Goal: Task Accomplishment & Management: Complete application form

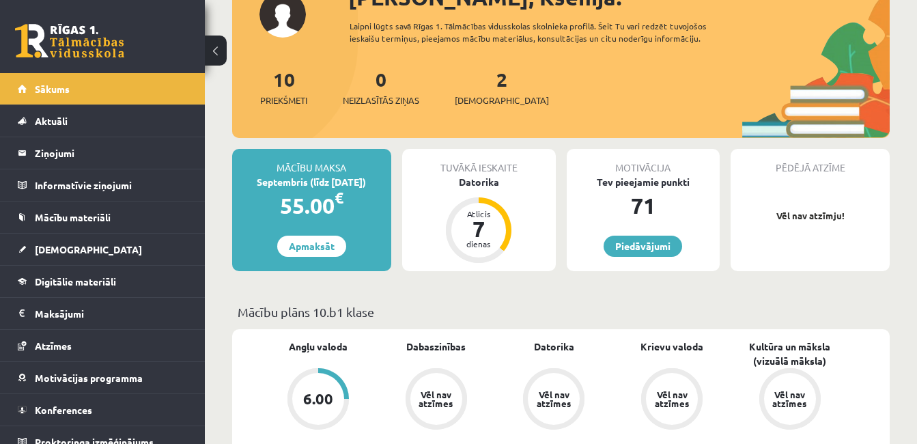
scroll to position [109, 0]
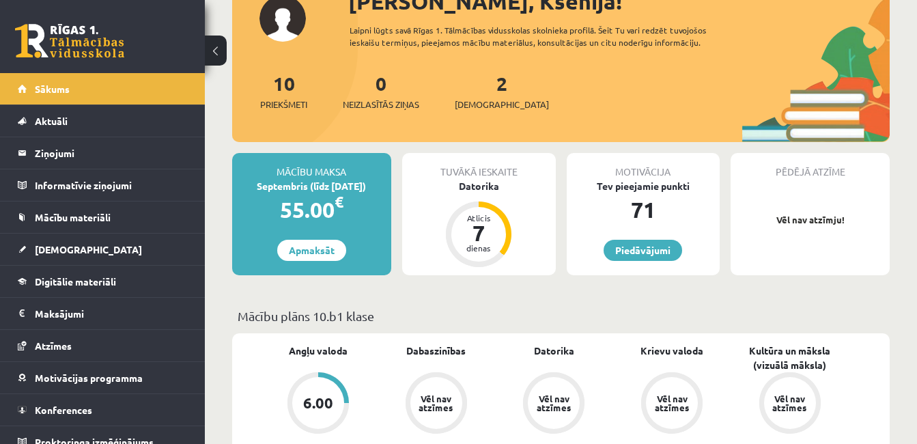
click at [486, 87] on div "2 Ieskaites" at bounding box center [502, 90] width 94 height 42
click at [482, 87] on link "2 Ieskaites" at bounding box center [502, 91] width 94 height 40
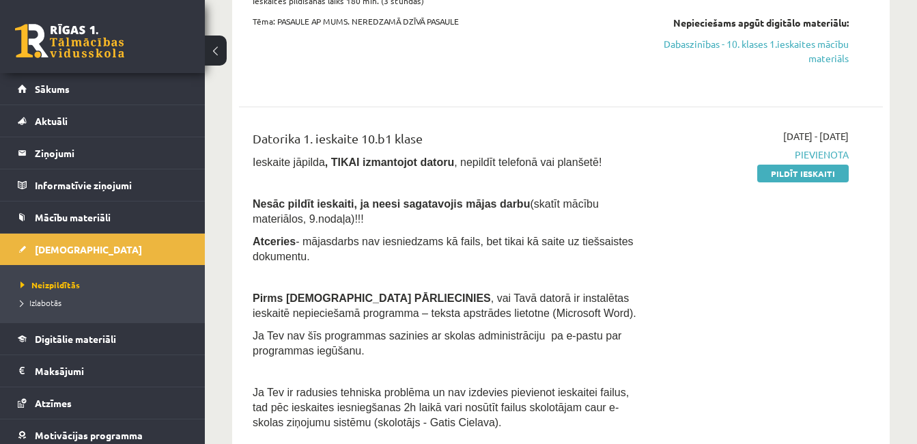
scroll to position [132, 0]
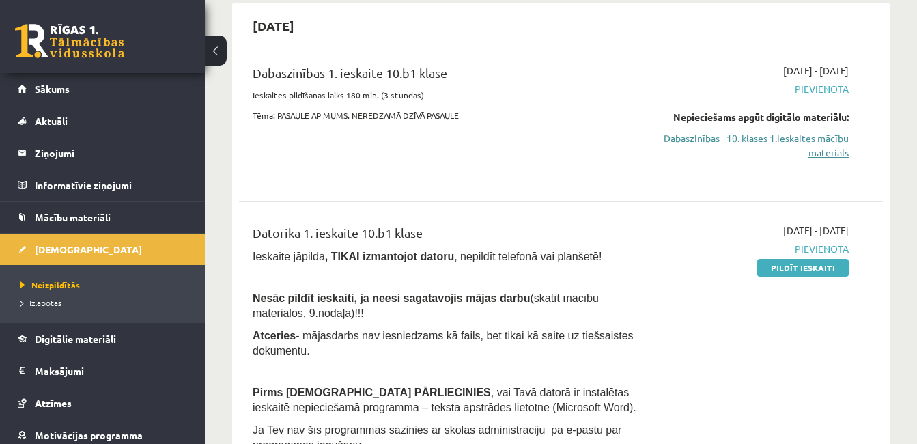
click at [789, 155] on link "Dabaszinības - 10. klases 1.ieskaites mācību materiāls" at bounding box center [756, 145] width 185 height 29
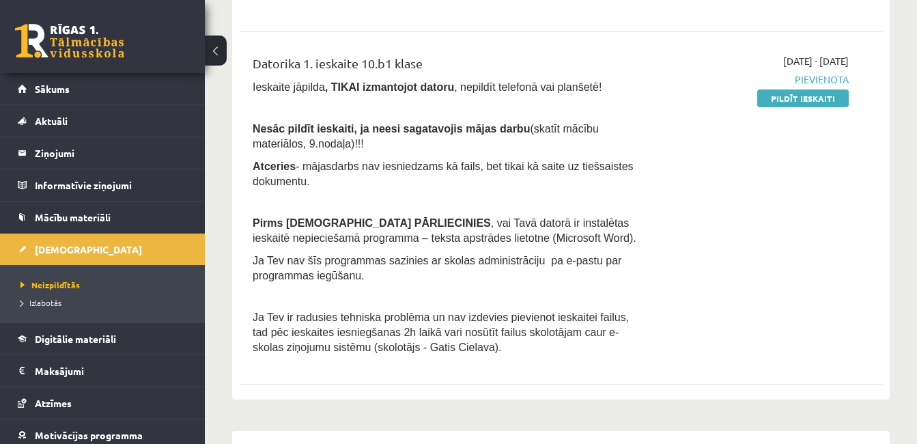
scroll to position [320, 0]
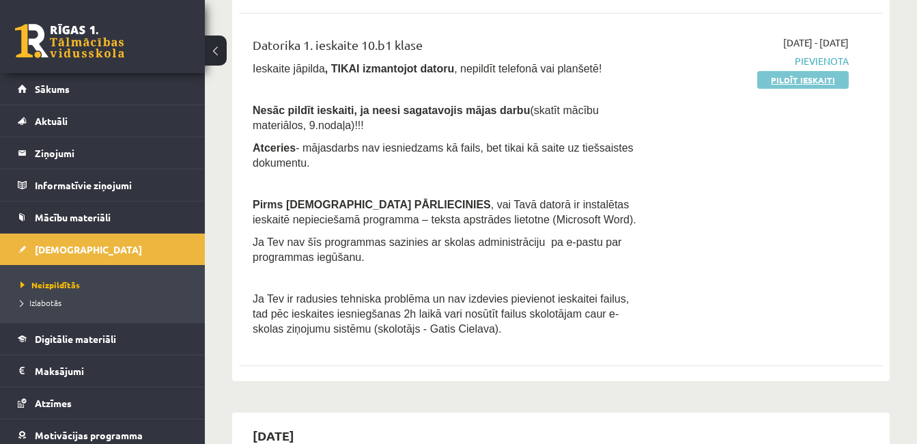
click at [796, 85] on link "Pildīt ieskaiti" at bounding box center [803, 80] width 92 height 18
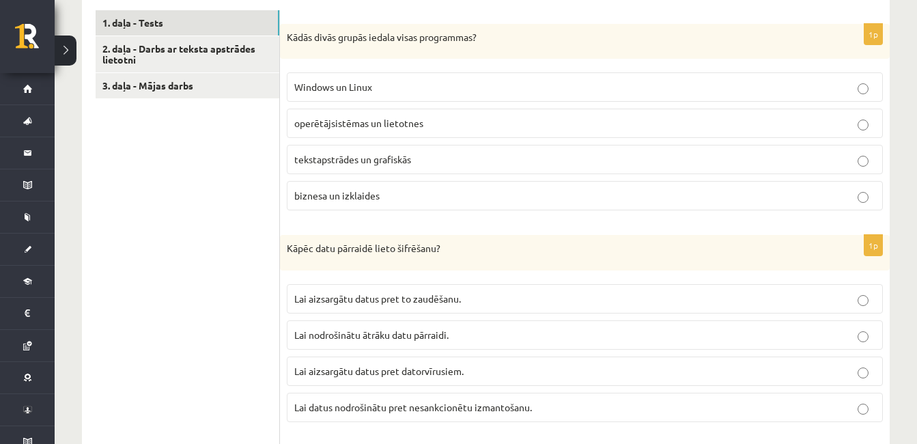
scroll to position [451, 0]
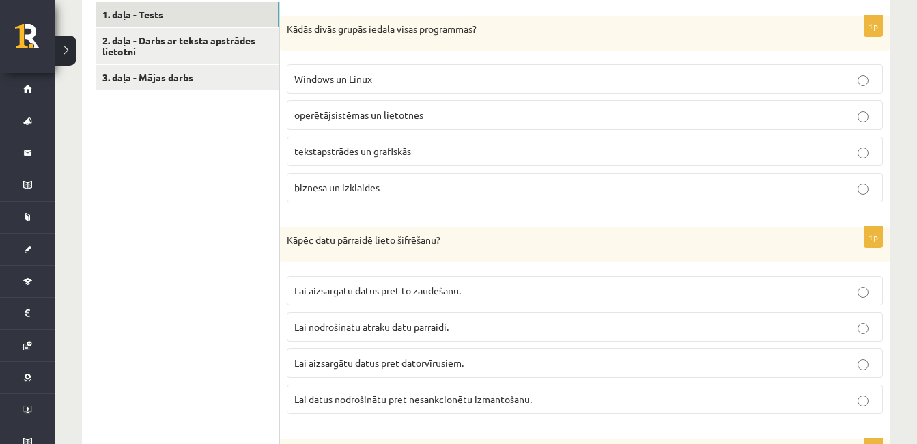
click at [382, 118] on span "operētājsistēmas un lietotnes" at bounding box center [358, 115] width 129 height 12
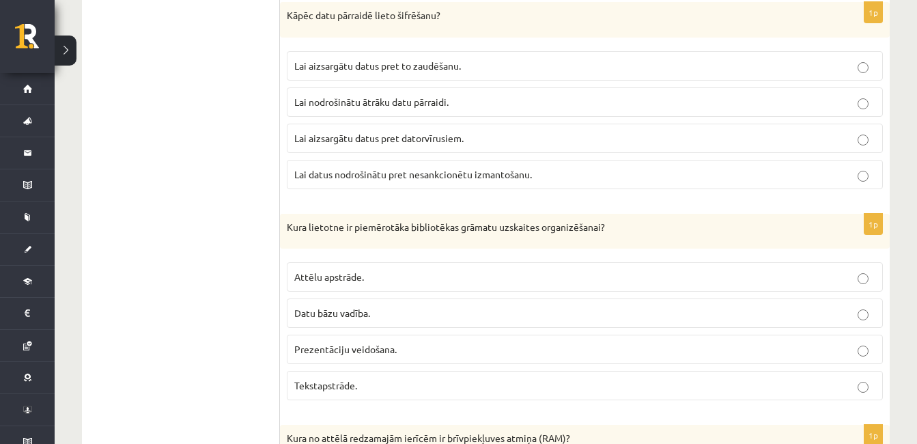
scroll to position [684, 0]
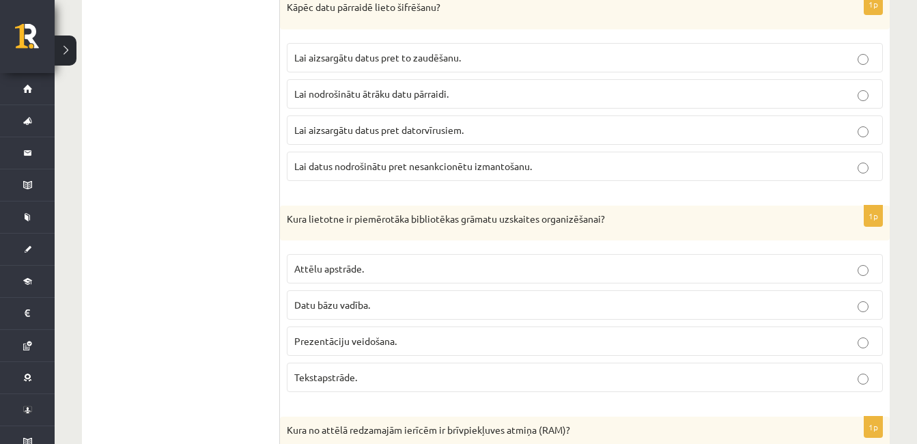
click at [363, 306] on span "Datu bāzu vadība." at bounding box center [332, 304] width 76 height 12
click at [376, 172] on p "Lai datus nodrošinātu pret nesankcionētu izmantošanu." at bounding box center [584, 166] width 581 height 14
click at [370, 308] on span "Datu bāzu vadība." at bounding box center [332, 304] width 76 height 12
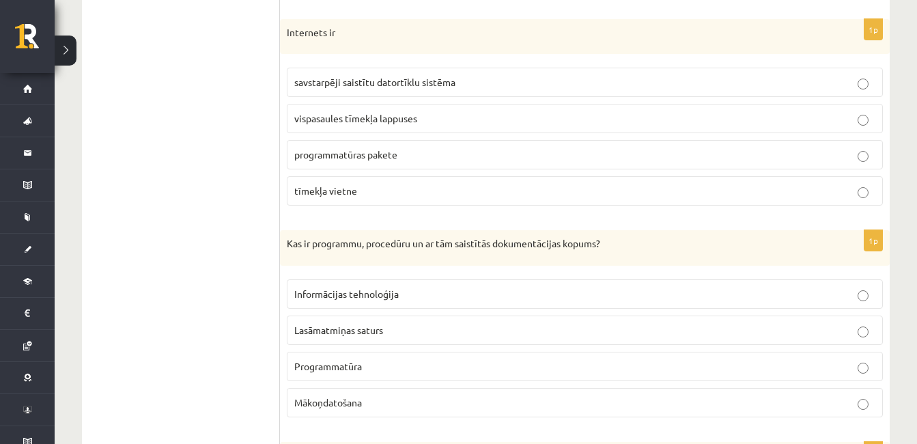
scroll to position [1592, 0]
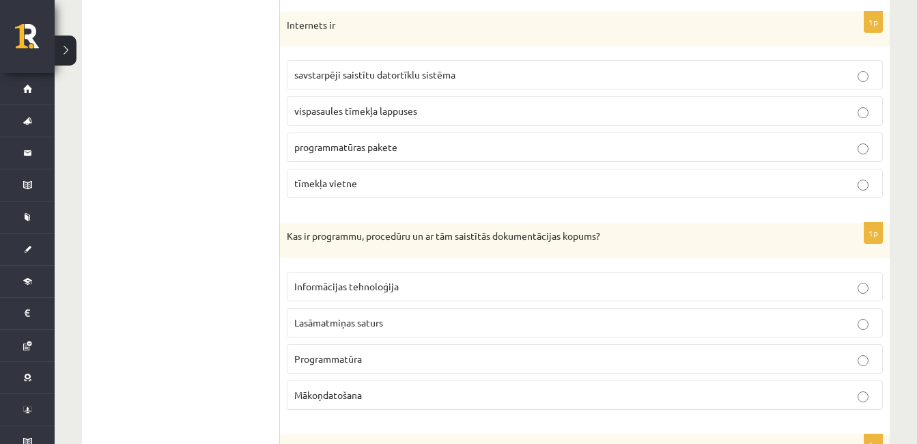
click at [378, 359] on p "Programmatūra" at bounding box center [584, 359] width 581 height 14
click at [436, 111] on p "vispasaules tīmekļa lappuses" at bounding box center [584, 111] width 581 height 14
click at [490, 73] on p "savstarpēji saistītu datortīklu sistēma" at bounding box center [584, 75] width 581 height 14
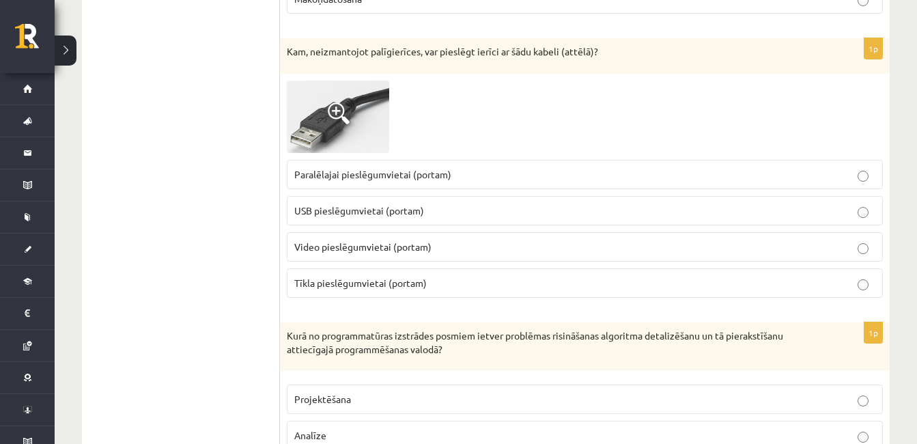
scroll to position [1996, 0]
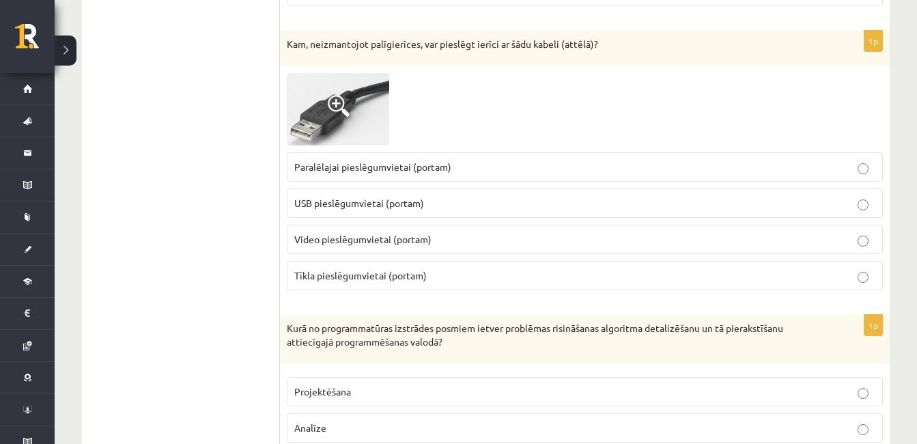
click at [419, 202] on span "USB pieslēgumvietai (portam)" at bounding box center [359, 203] width 130 height 12
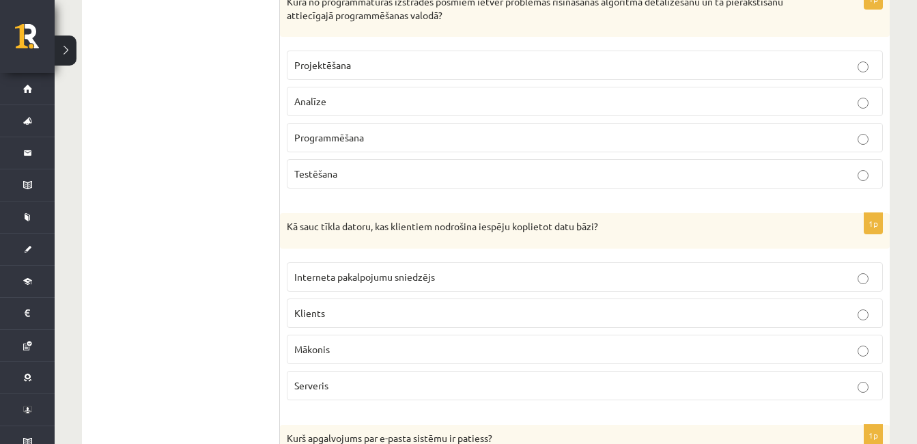
scroll to position [2307, 0]
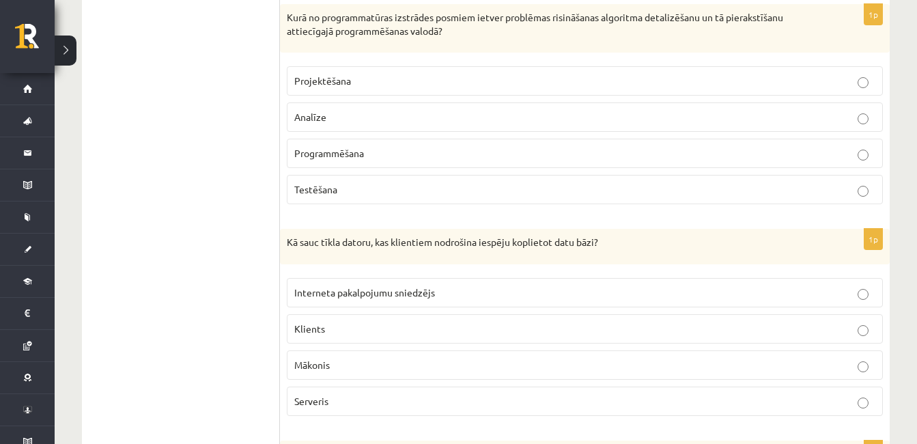
click at [486, 156] on p "Programmēšana" at bounding box center [584, 153] width 581 height 14
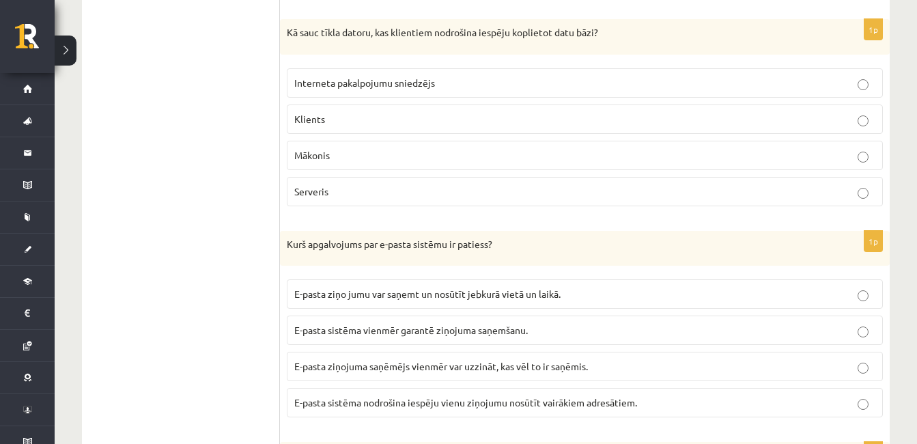
scroll to position [2524, 0]
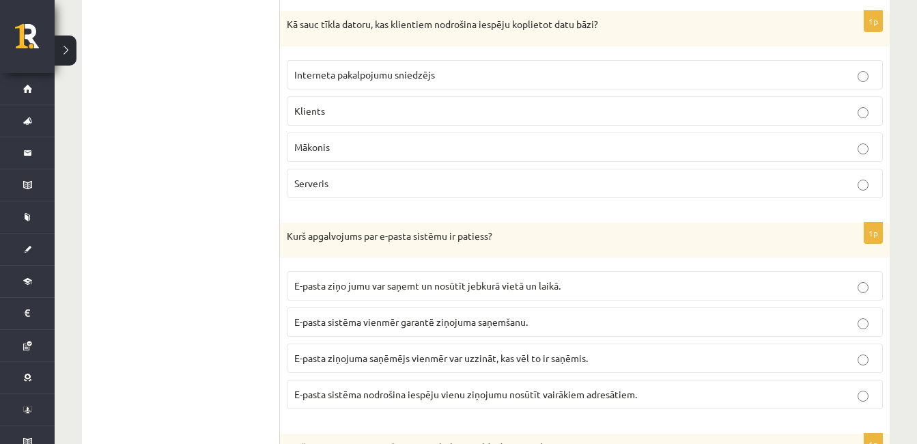
click at [694, 74] on p "Interneta pakalpojumu sniedzējs" at bounding box center [584, 75] width 581 height 14
click at [654, 181] on p "Serveris" at bounding box center [584, 183] width 581 height 14
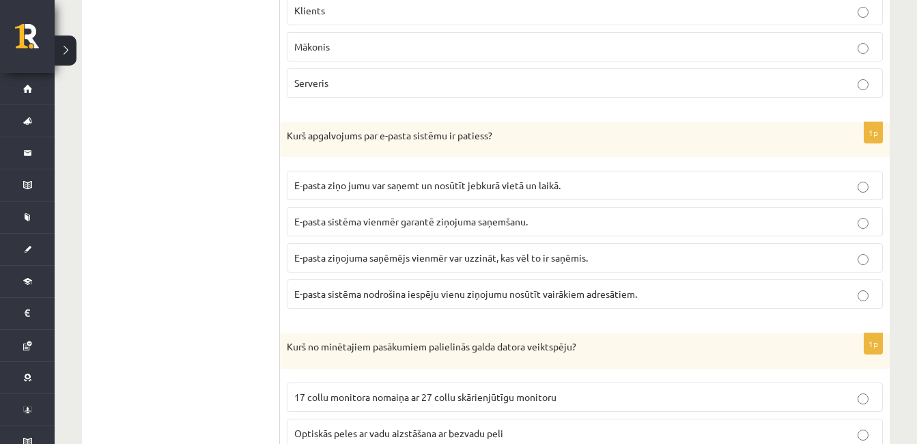
scroll to position [2641, 0]
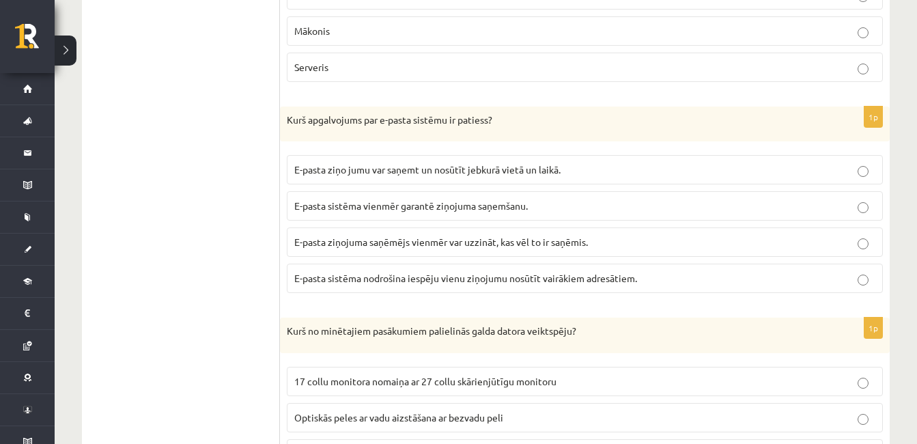
click at [596, 167] on p "E-pasta ziņo jumu var saņemt un nosūtīt jebkurā vietā un laikā." at bounding box center [584, 170] width 581 height 14
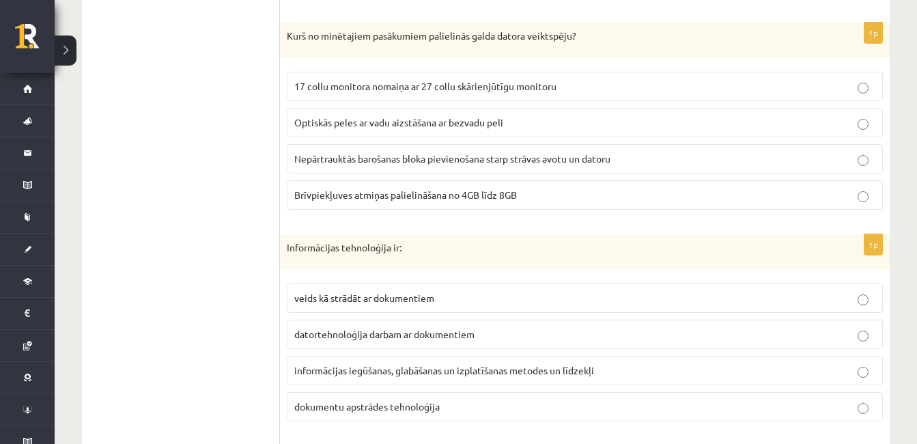
scroll to position [2944, 0]
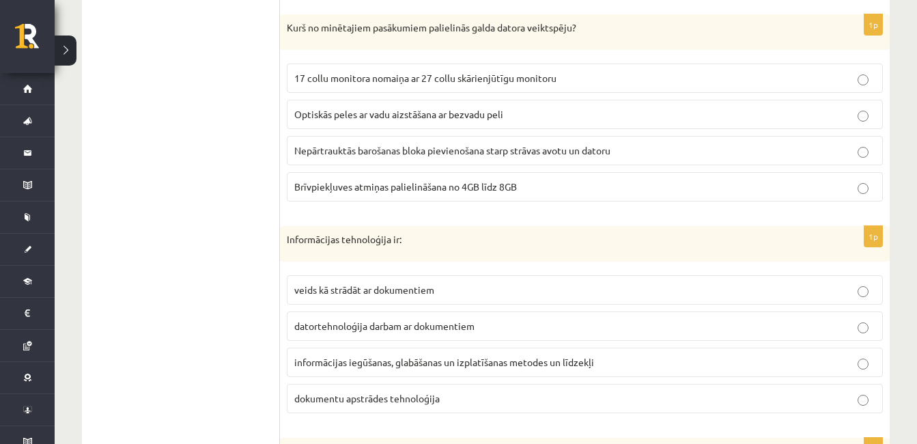
click at [456, 199] on label "Brīvpiekļuves atmiņas palielināšana no 4GB līdz 8GB" at bounding box center [585, 186] width 596 height 29
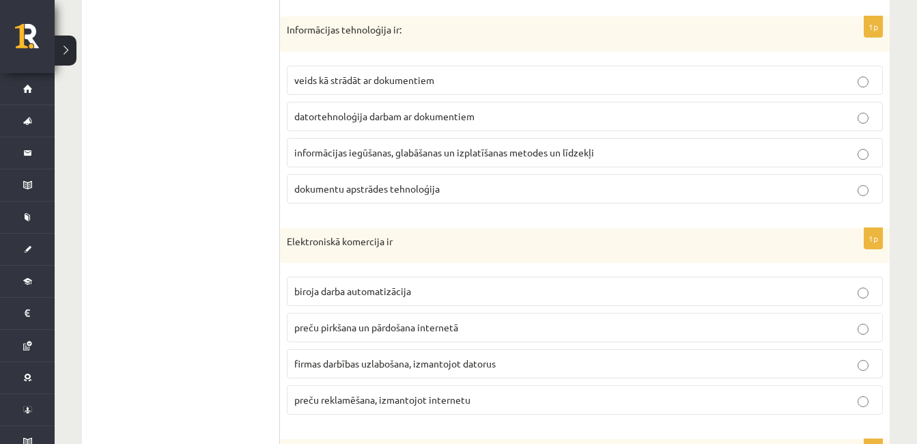
scroll to position [3161, 0]
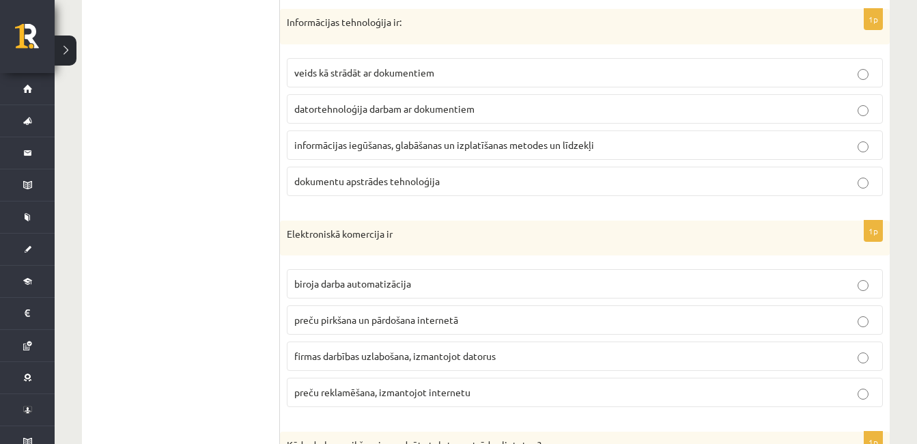
click at [397, 318] on span "preču pirkšana un pārdošana internetā" at bounding box center [376, 320] width 164 height 12
click at [395, 141] on span "informācijas iegūšanas, glabāšanas un izplatīšanas metodes un līdzekļi" at bounding box center [444, 145] width 300 height 12
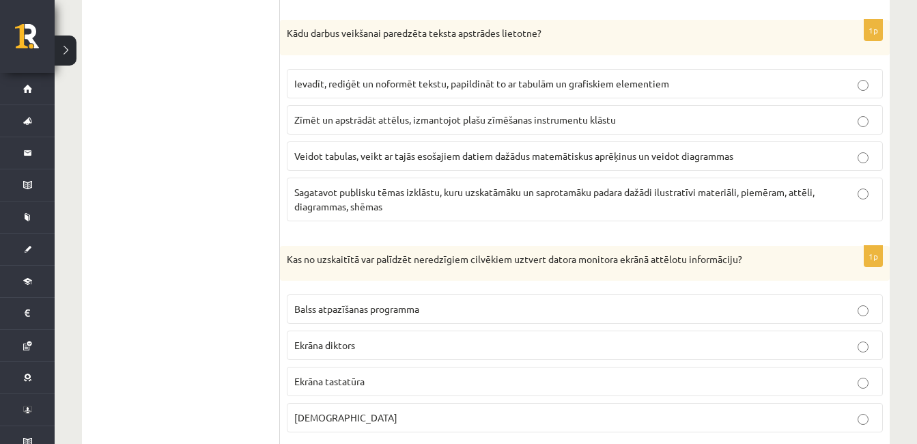
scroll to position [3580, 0]
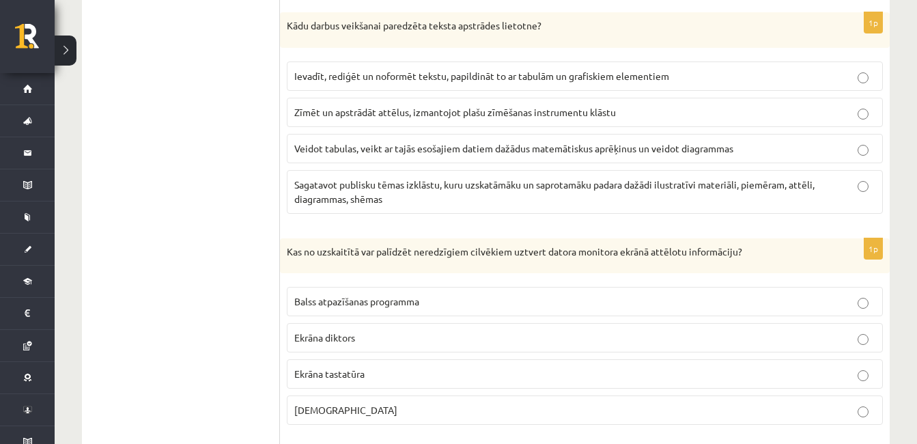
click at [693, 75] on p "Ievadīt, rediģēt un noformēt tekstu, papildināt to ar tabulām un grafiskiem ele…" at bounding box center [584, 76] width 581 height 14
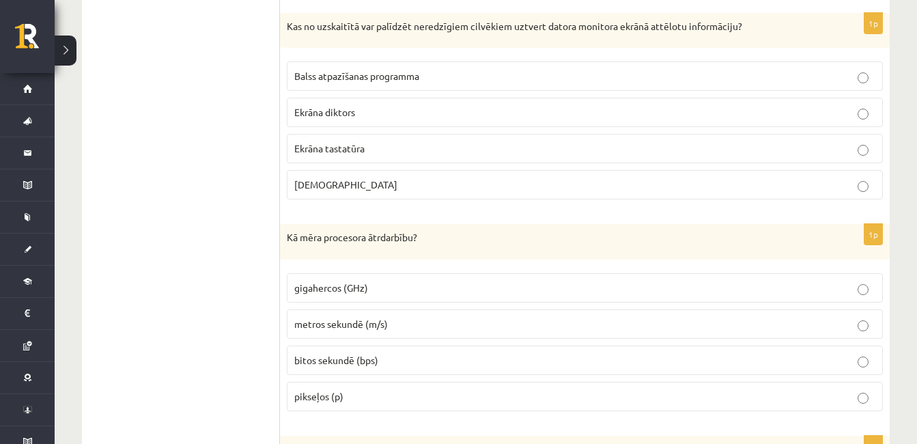
scroll to position [3813, 0]
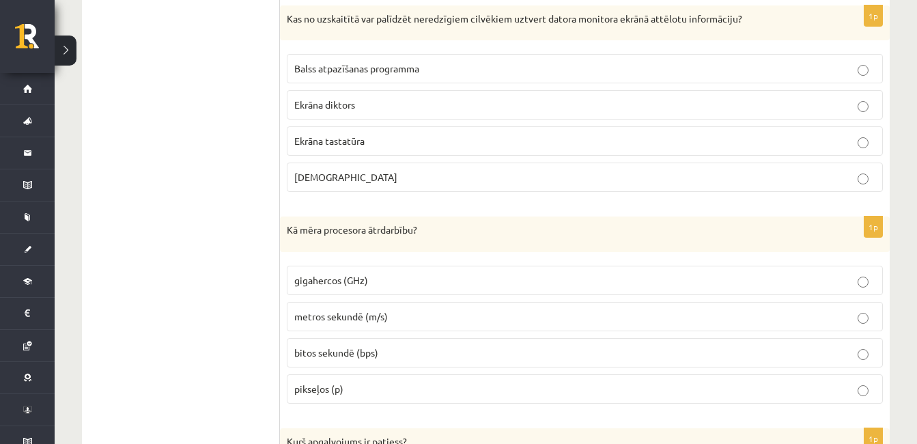
click at [502, 101] on p "Ekrāna diktors" at bounding box center [584, 105] width 581 height 14
click at [388, 282] on p "gigahercos (GHz)" at bounding box center [584, 280] width 581 height 14
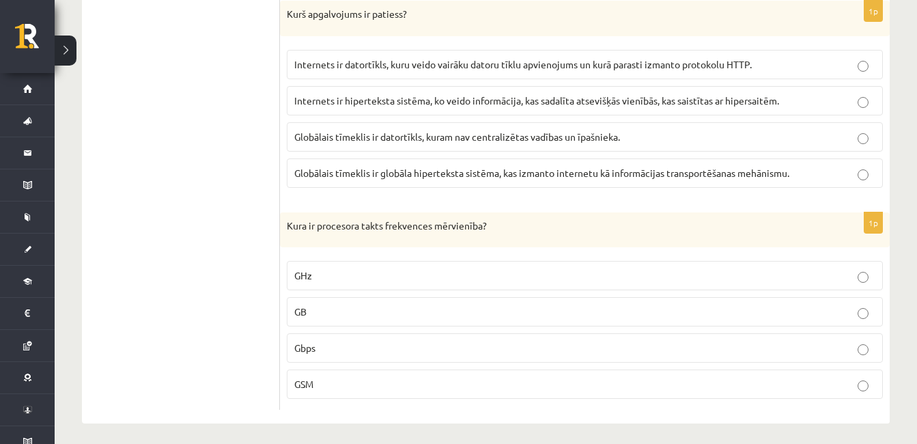
scroll to position [4248, 0]
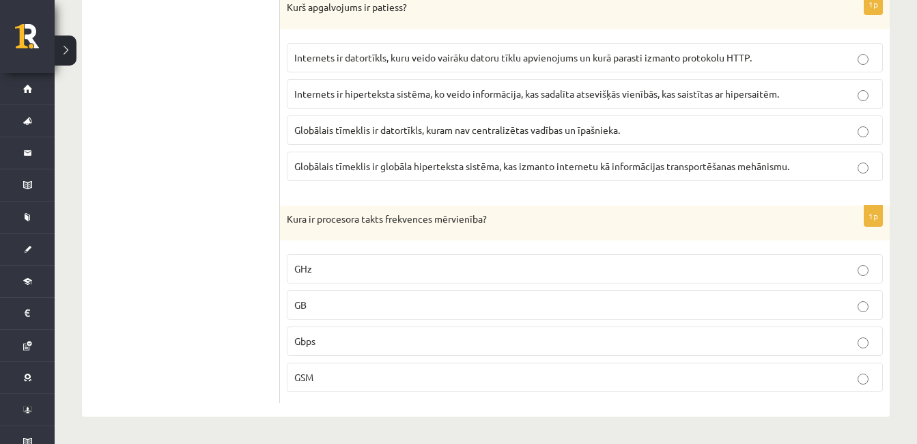
click at [398, 308] on p "GB" at bounding box center [584, 305] width 581 height 14
click at [431, 59] on span "Internets ir datortīkls, kuru veido vairāku datoru tīklu apvienojums un kurā pa…" at bounding box center [523, 57] width 458 height 12
click at [683, 275] on p "GHz" at bounding box center [584, 269] width 581 height 14
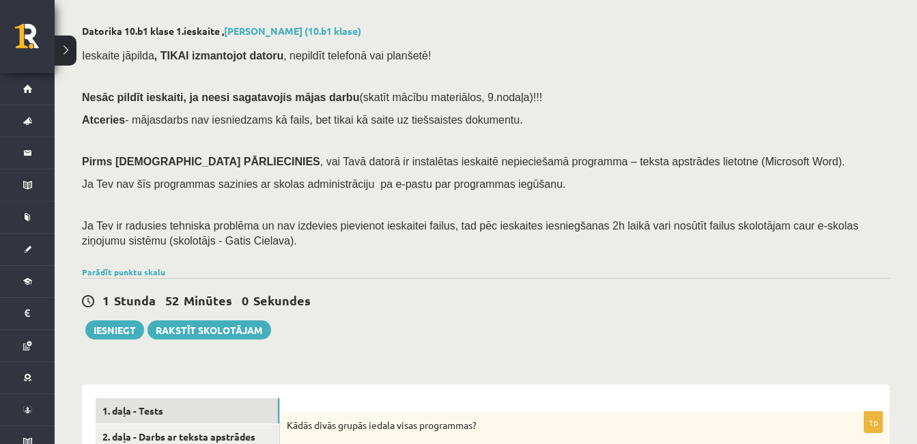
scroll to position [70, 0]
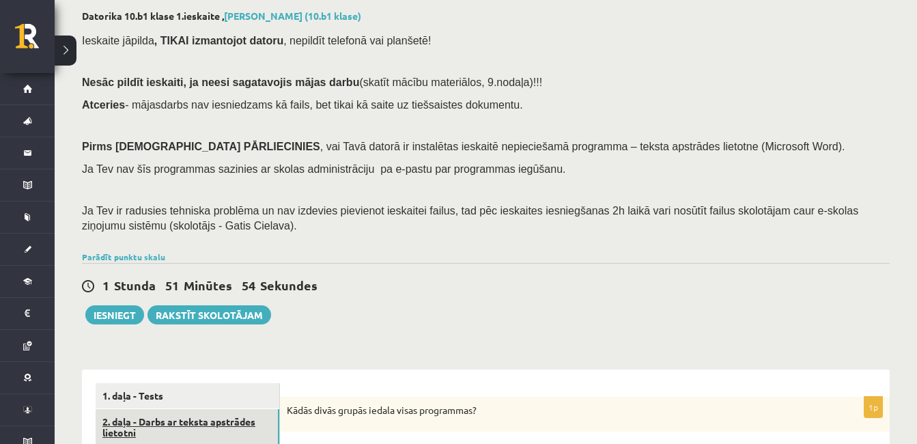
click at [232, 420] on link "2. daļa - Darbs ar teksta apstrādes lietotni" at bounding box center [188, 427] width 184 height 37
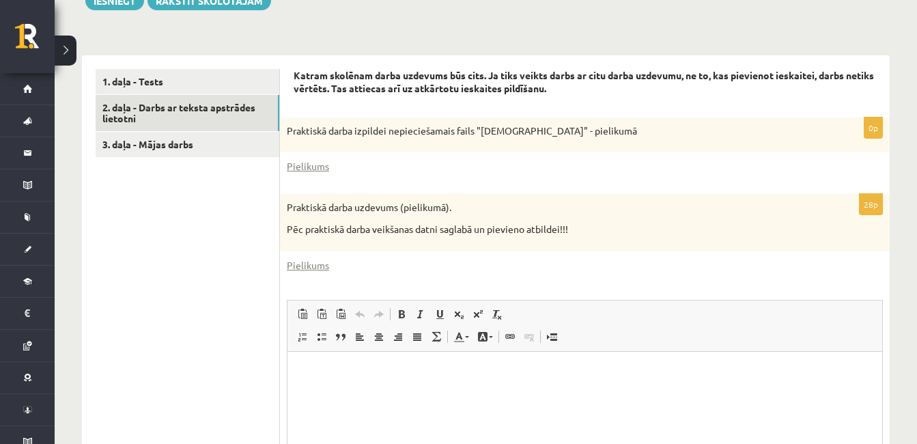
scroll to position [392, 0]
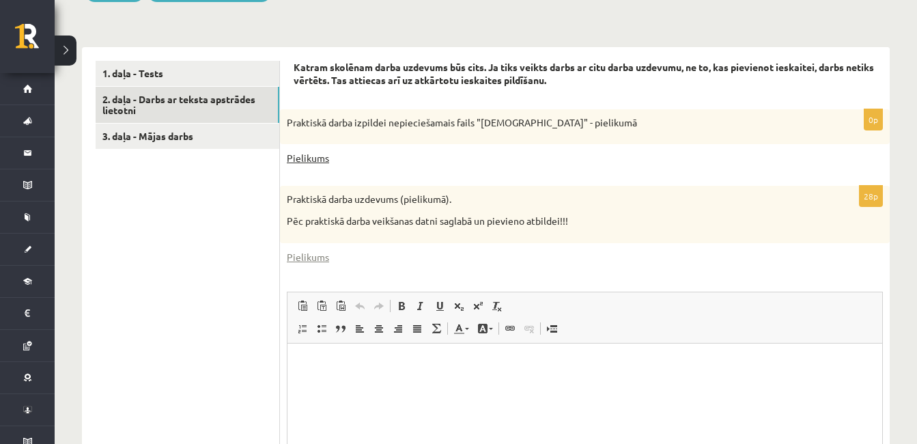
click at [298, 157] on link "Pielikums" at bounding box center [308, 158] width 42 height 14
click at [311, 257] on link "Pielikums" at bounding box center [308, 257] width 42 height 14
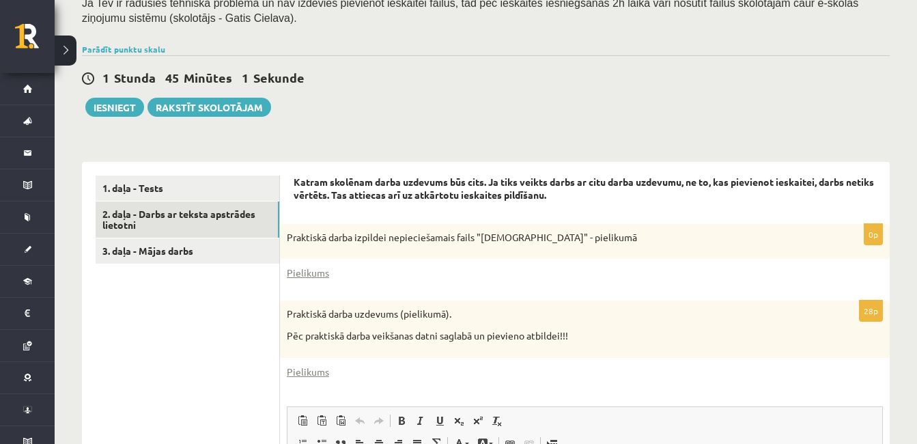
scroll to position [307, 0]
